Goal: Find specific page/section: Find specific page/section

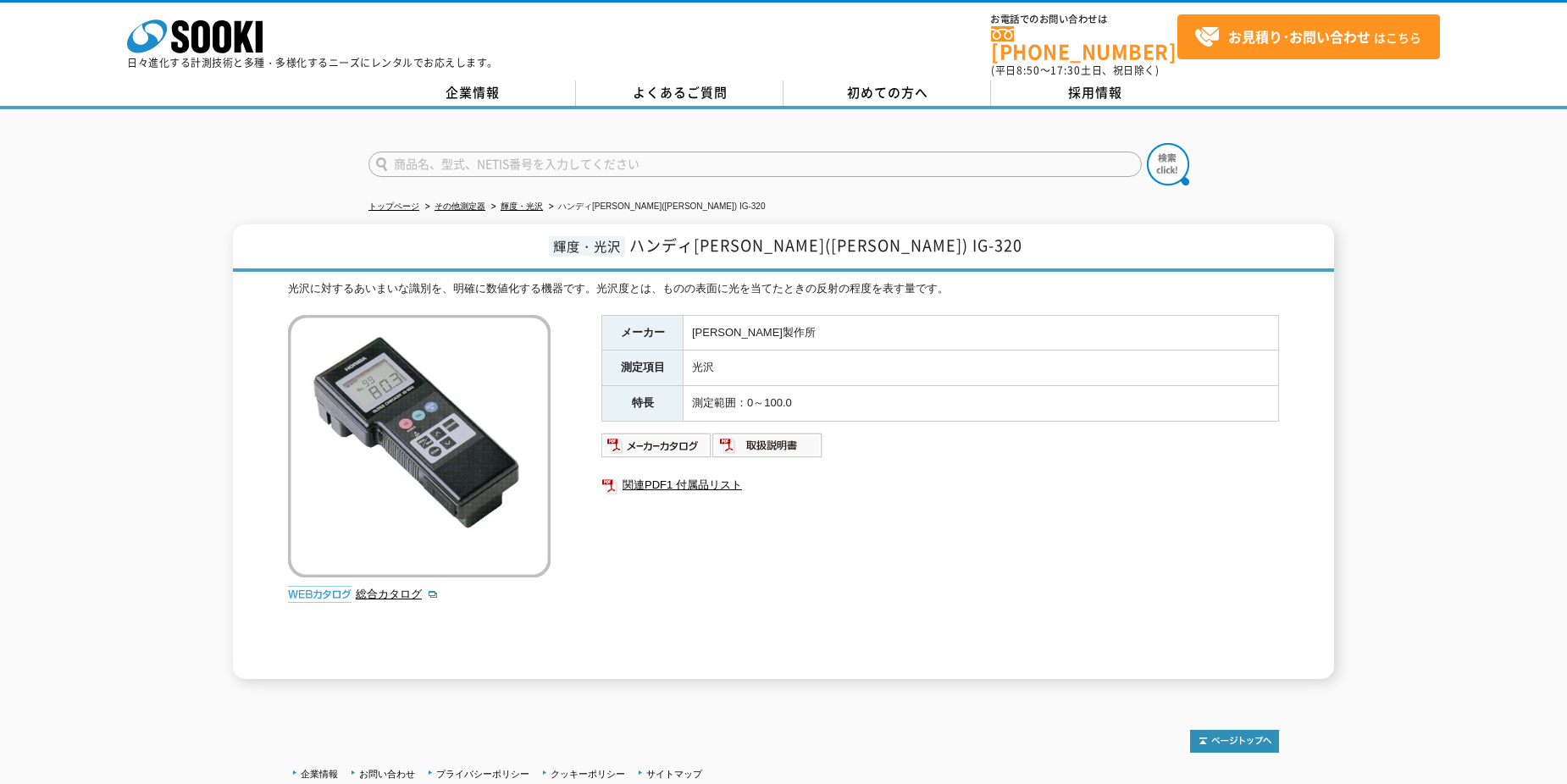
click at [642, 443] on img at bounding box center [657, 446] width 111 height 27
click at [767, 433] on img at bounding box center [768, 446] width 111 height 27
click at [451, 151] on input "text" at bounding box center [754, 164] width 773 height 26
click at [444, 151] on input "text" at bounding box center [754, 164] width 773 height 26
type input "い"
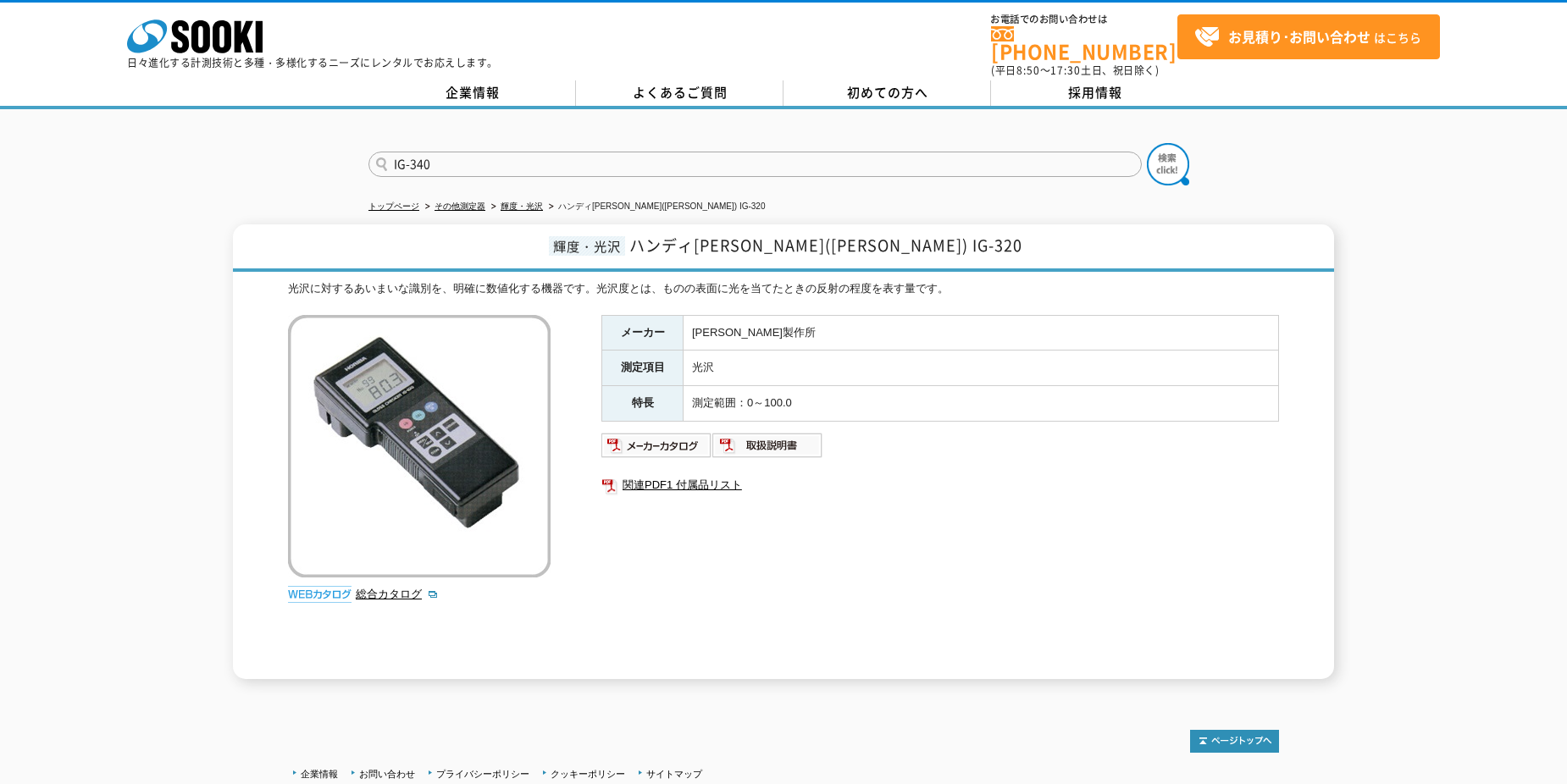
type input "IG-340"
click at [1147, 143] on button at bounding box center [1168, 165] width 43 height 43
